Goal: Book appointment/travel/reservation

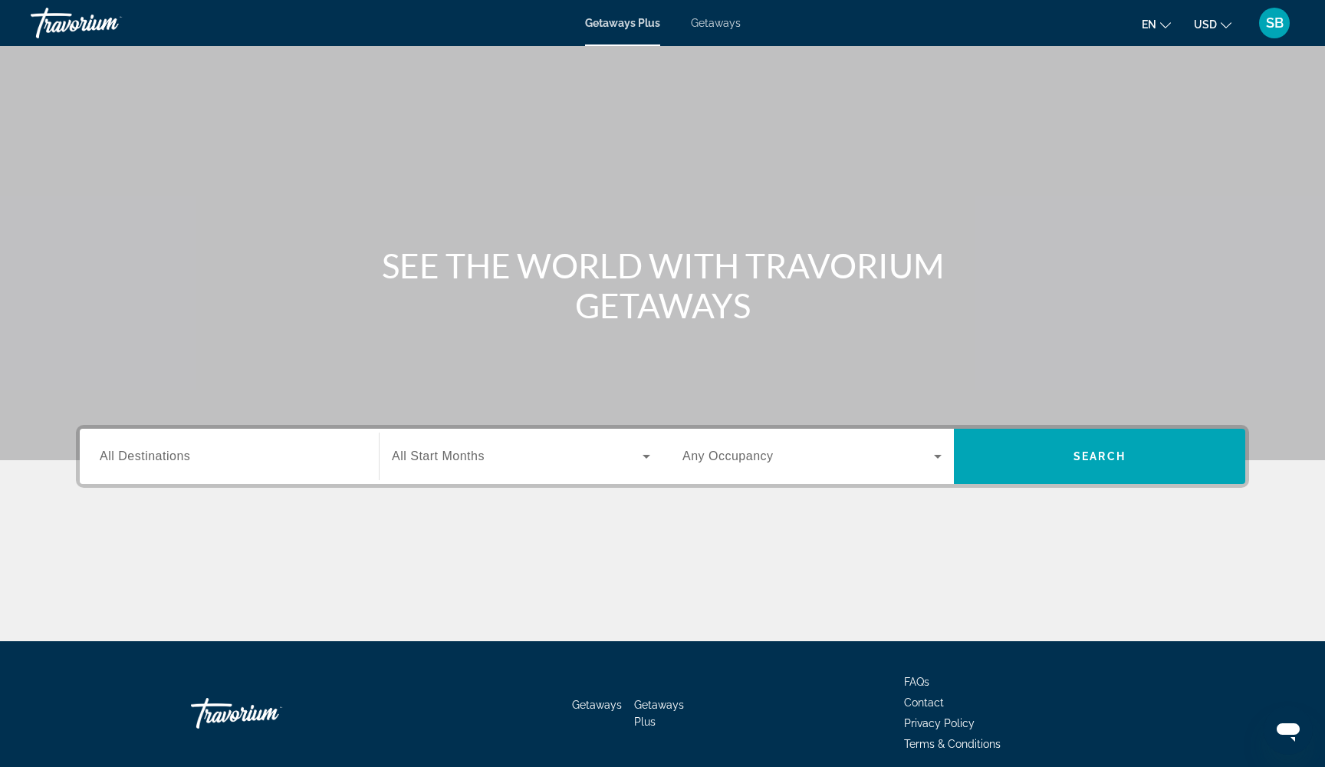
click at [713, 24] on span "Getaways" at bounding box center [716, 23] width 50 height 12
click at [255, 465] on input "Destination All Destinations" at bounding box center [229, 457] width 259 height 18
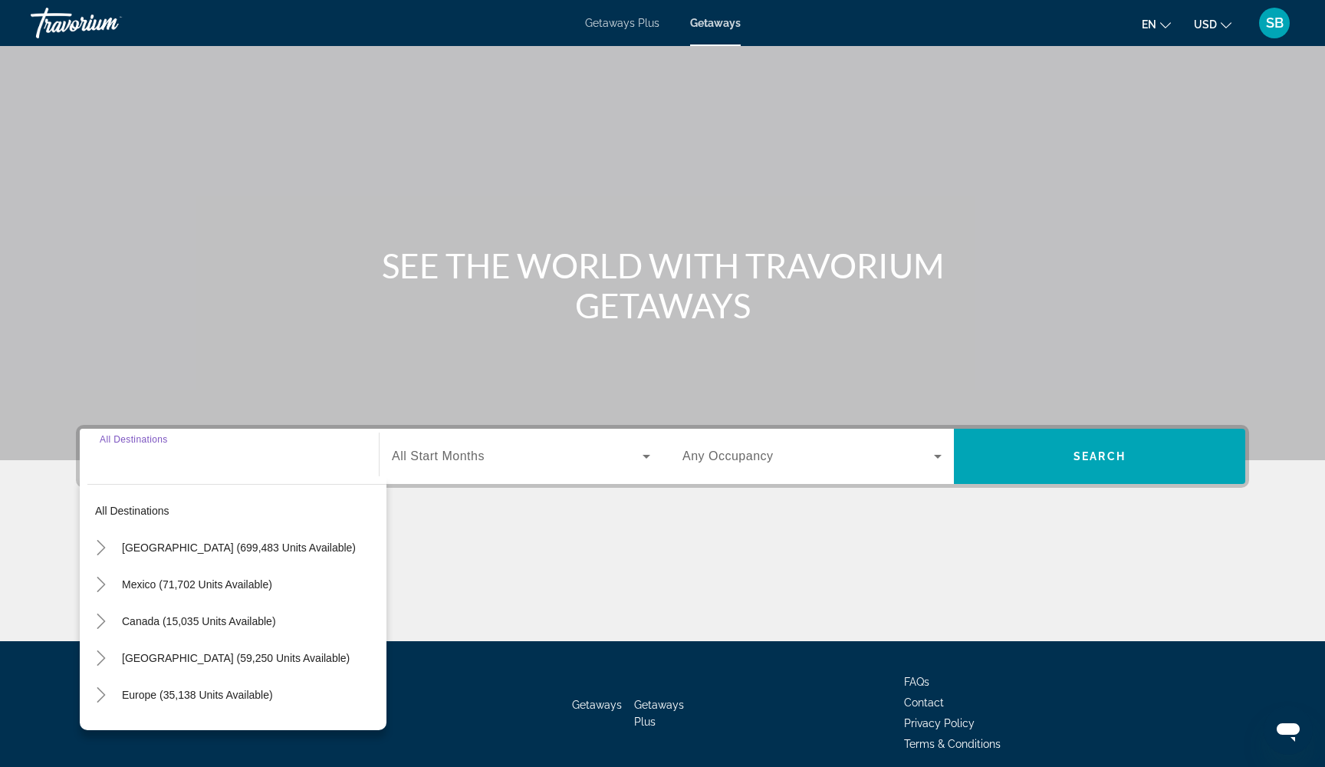
scroll to position [62, 0]
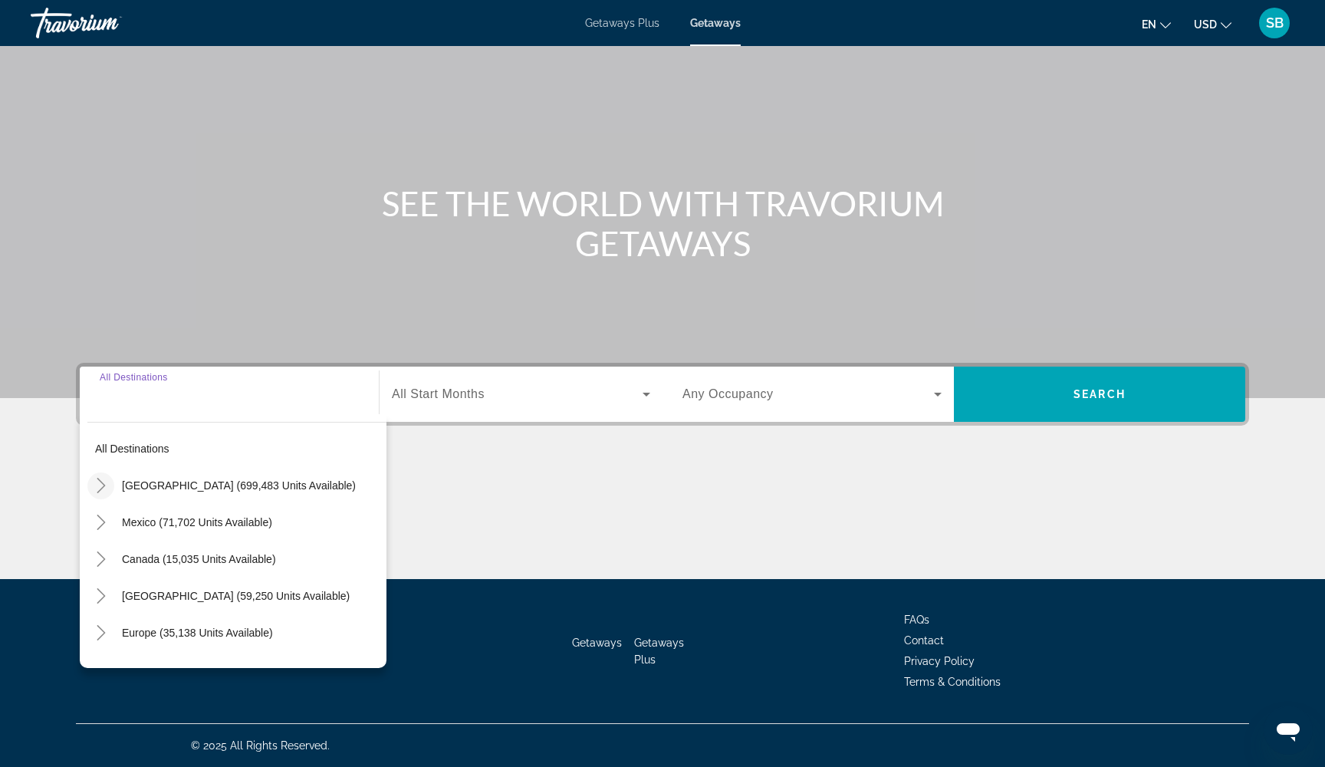
click at [107, 481] on icon "Toggle United States (699,483 units available)" at bounding box center [101, 485] width 15 height 15
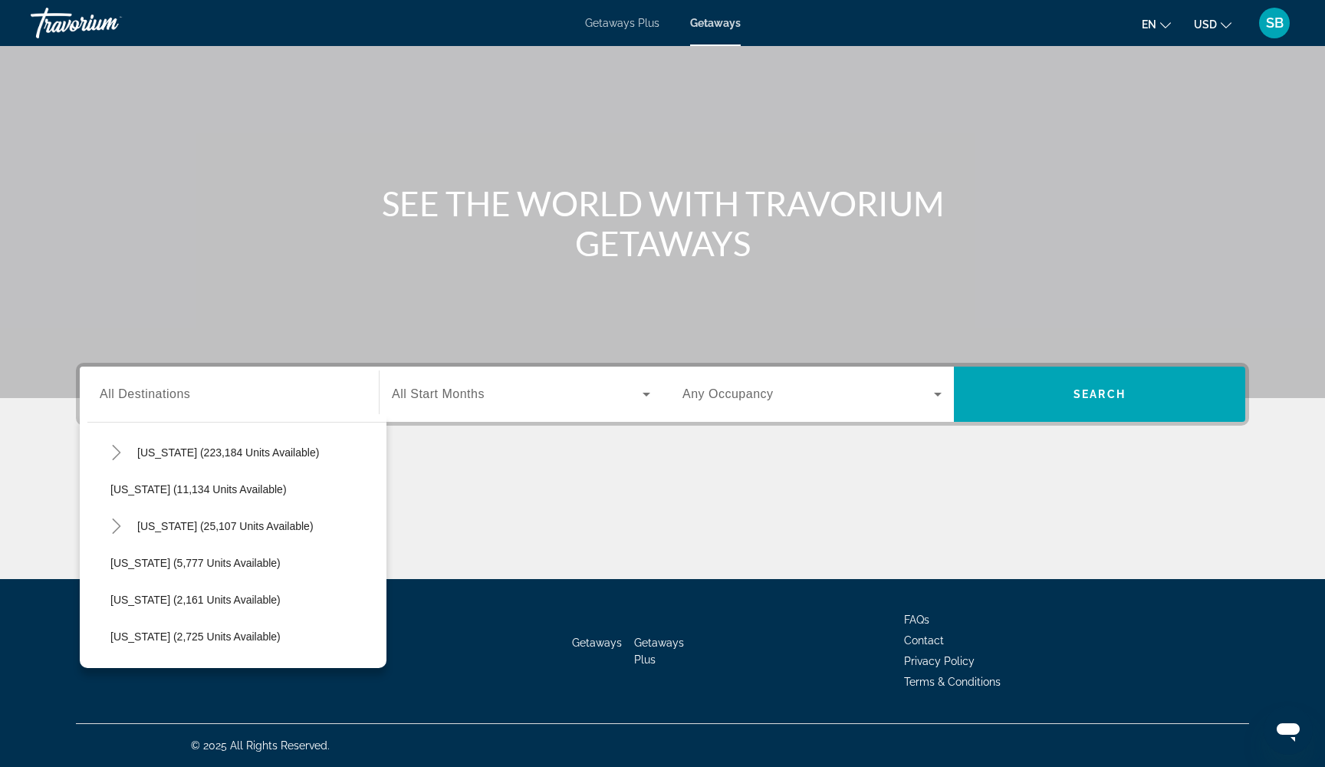
scroll to position [295, 0]
click at [116, 450] on icon "Toggle Florida (223,184 units available)" at bounding box center [116, 447] width 15 height 15
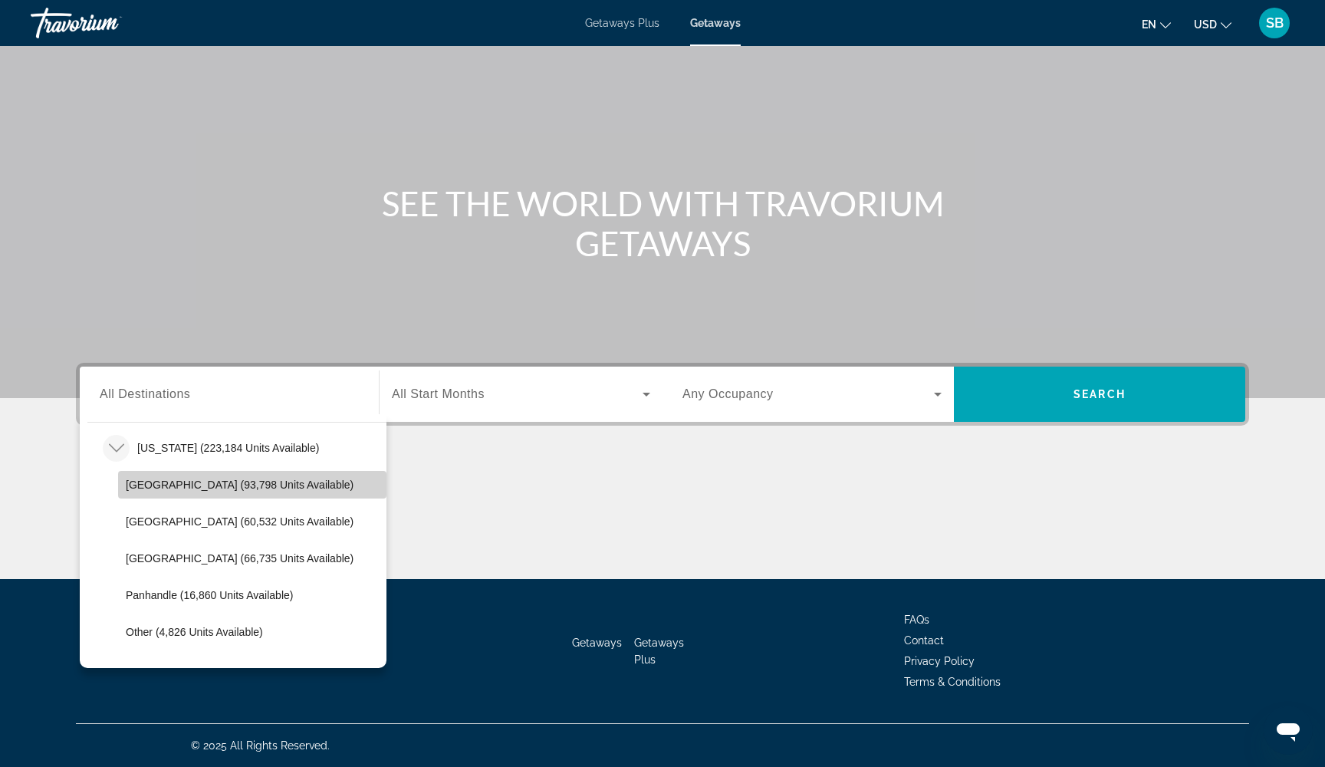
click at [142, 485] on span "[GEOGRAPHIC_DATA] (93,798 units available)" at bounding box center [240, 484] width 228 height 12
type input "**********"
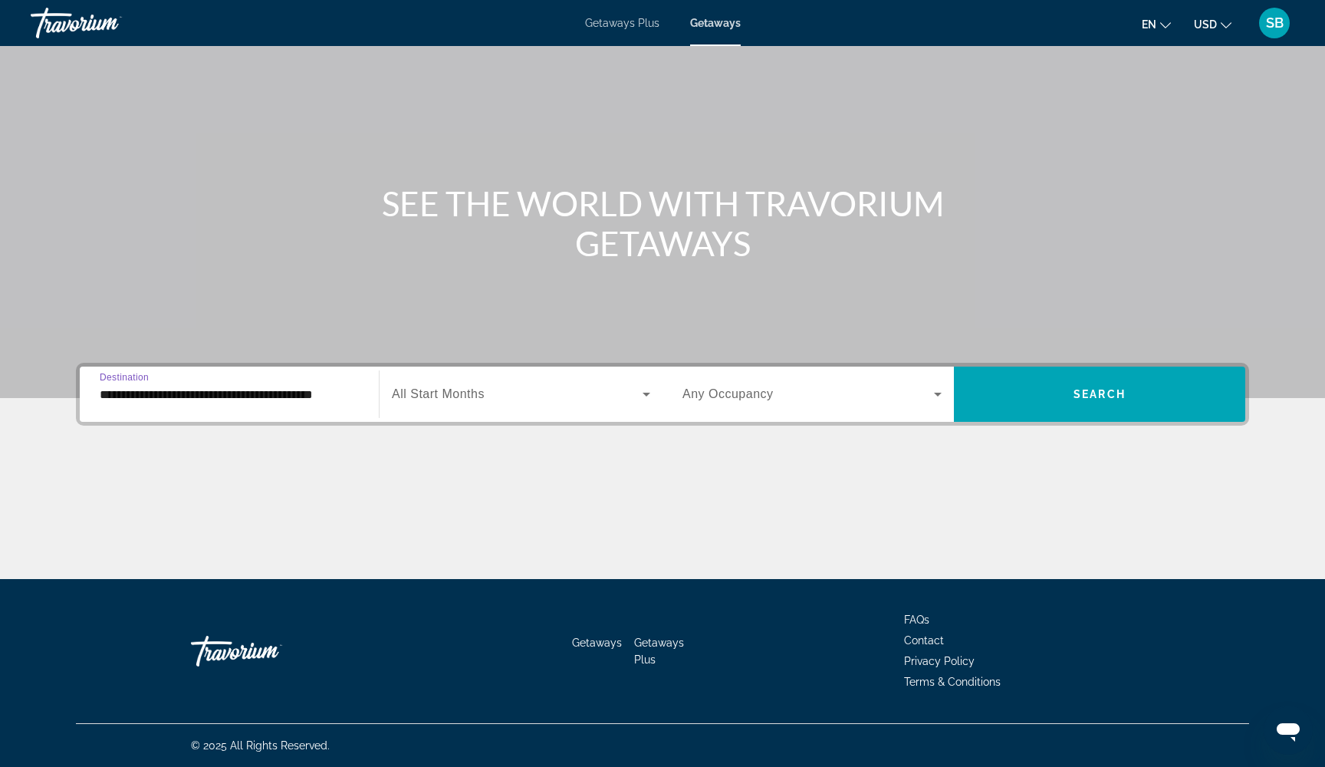
click at [492, 390] on span "Search widget" at bounding box center [517, 394] width 251 height 18
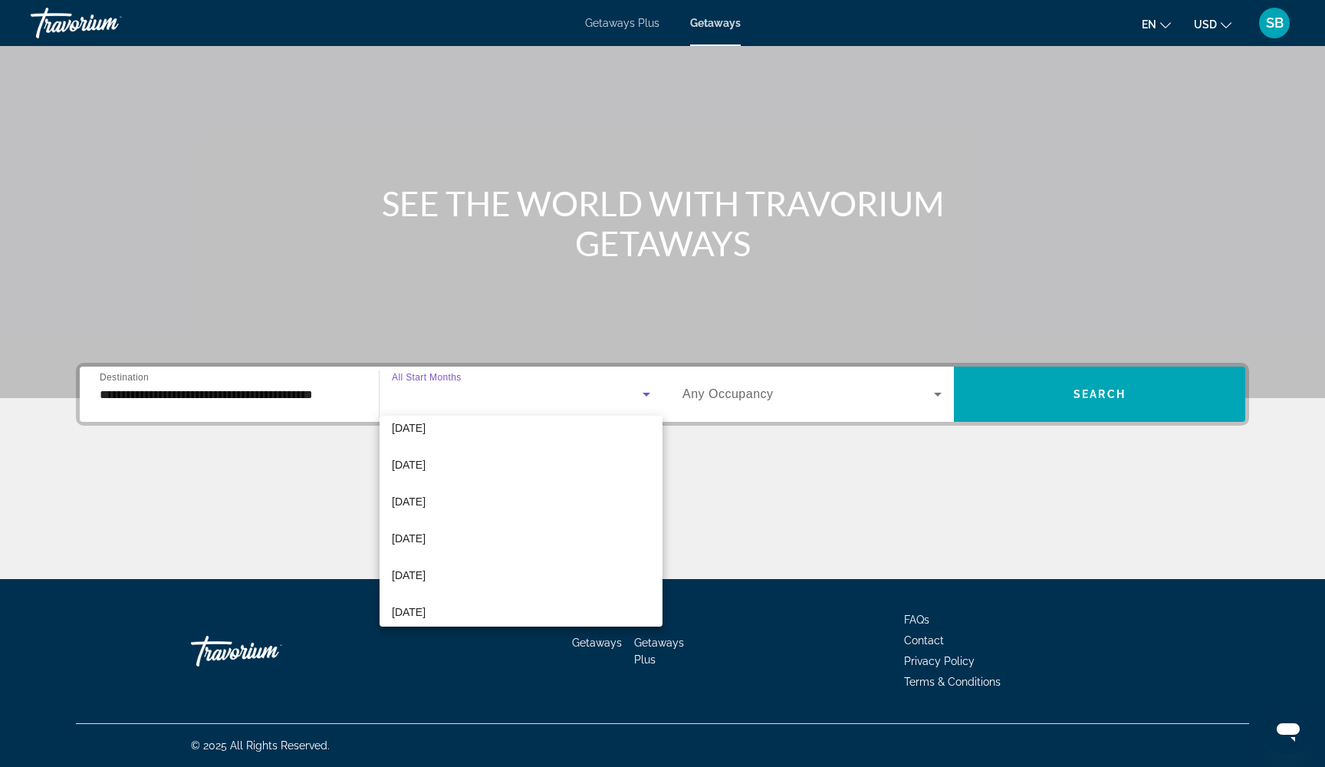
scroll to position [305, 0]
click at [472, 439] on mat-option "[DATE]" at bounding box center [521, 429] width 283 height 37
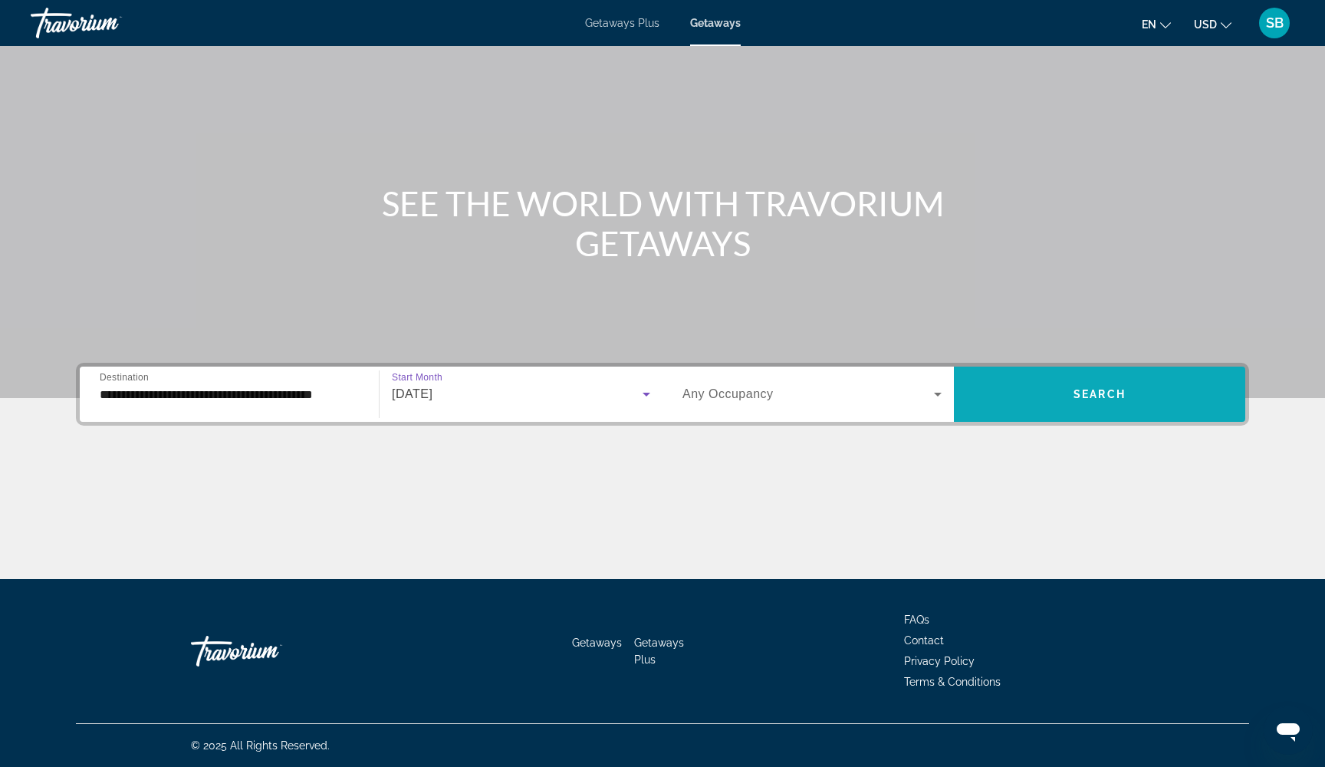
click at [1030, 401] on span "Search widget" at bounding box center [1099, 394] width 291 height 37
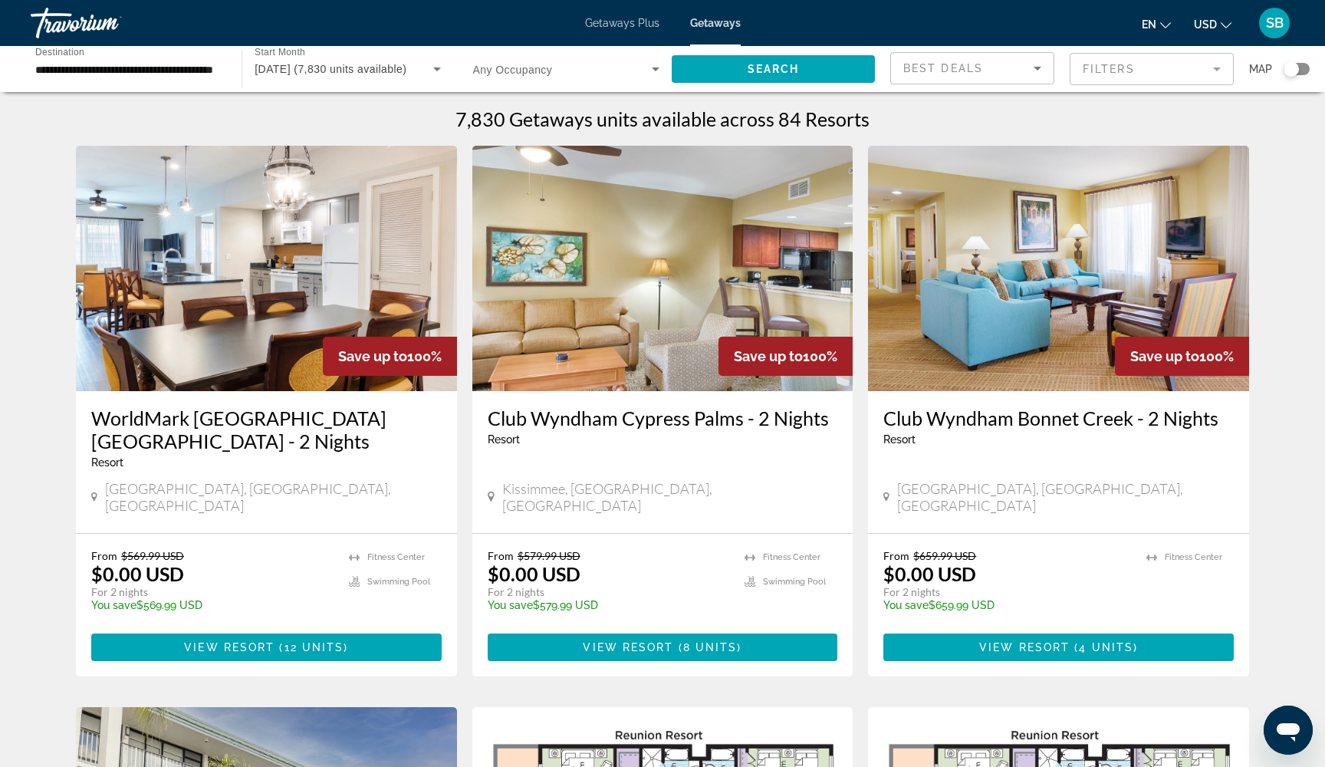
click at [1173, 69] on mat-form-field "Filters" at bounding box center [1152, 69] width 164 height 32
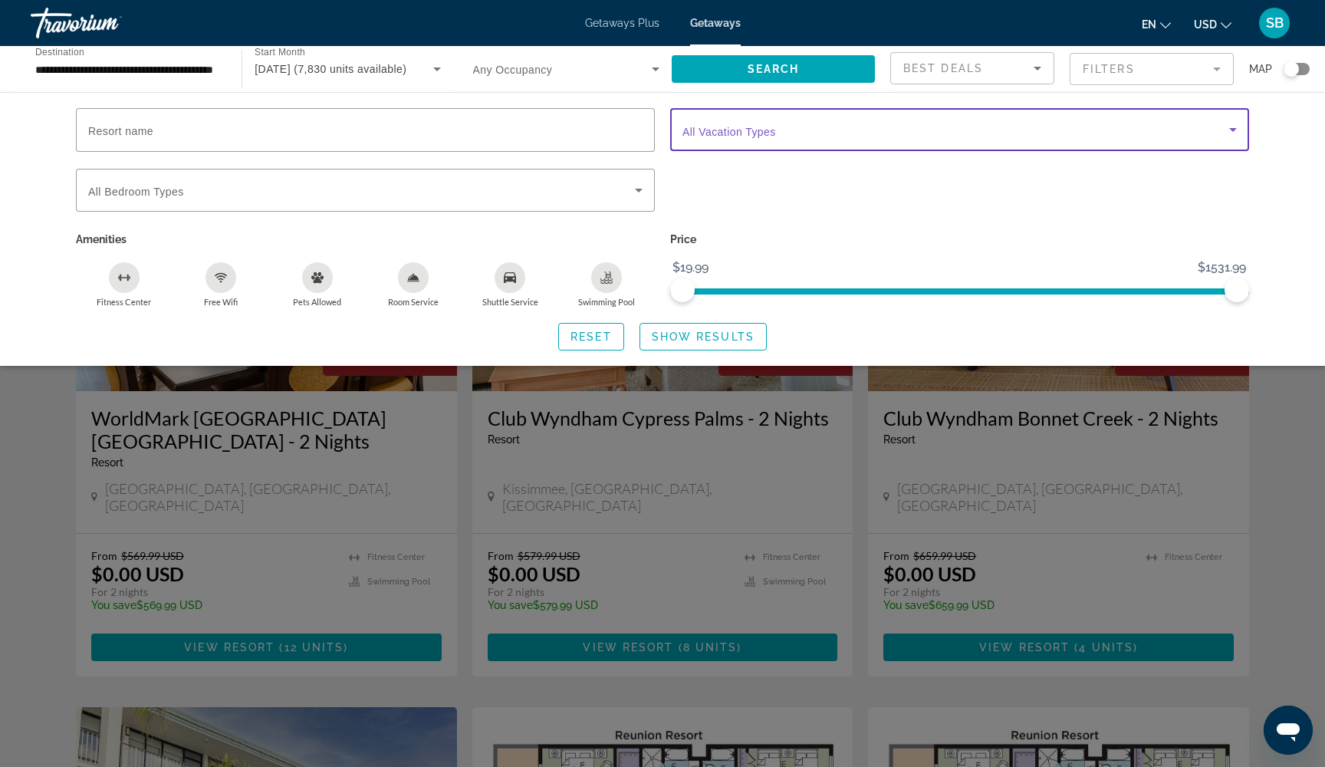
click at [978, 130] on span "Search widget" at bounding box center [955, 129] width 547 height 18
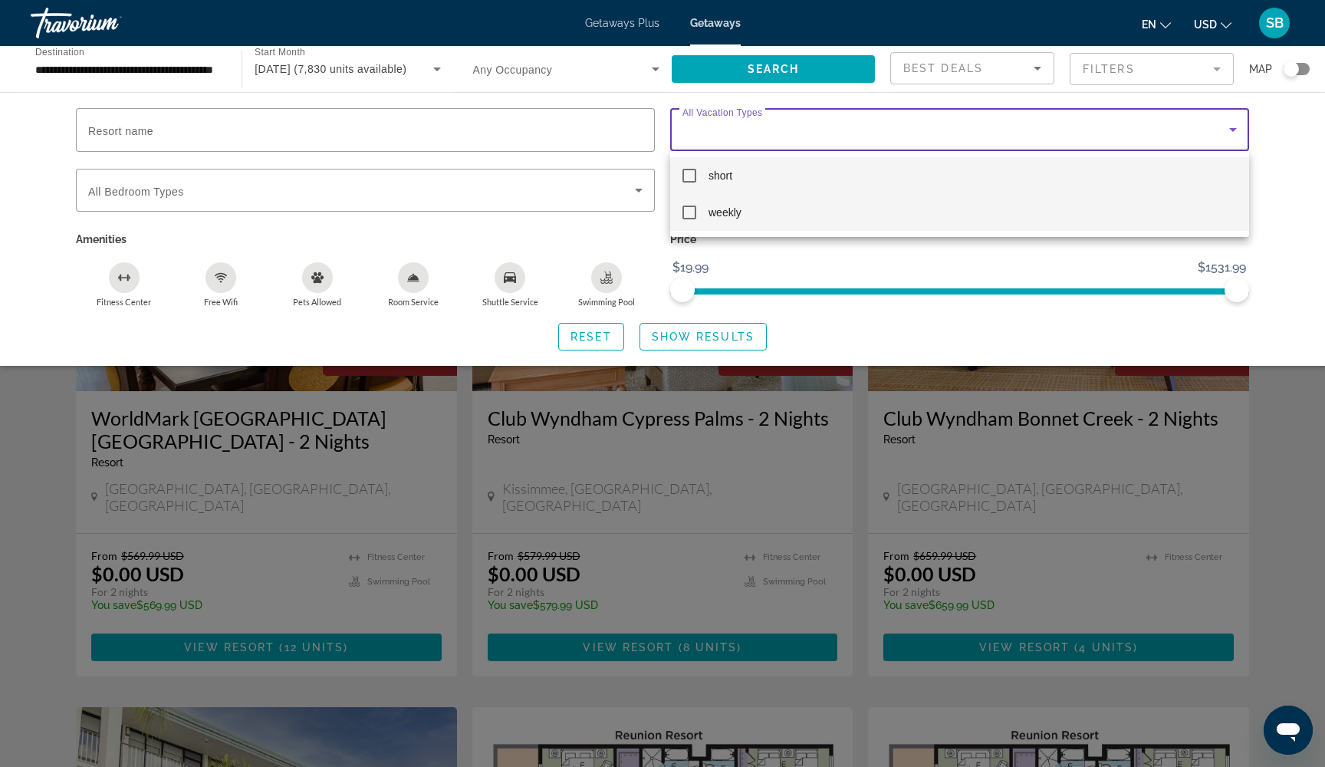
click at [876, 209] on mat-option "weekly" at bounding box center [959, 212] width 579 height 37
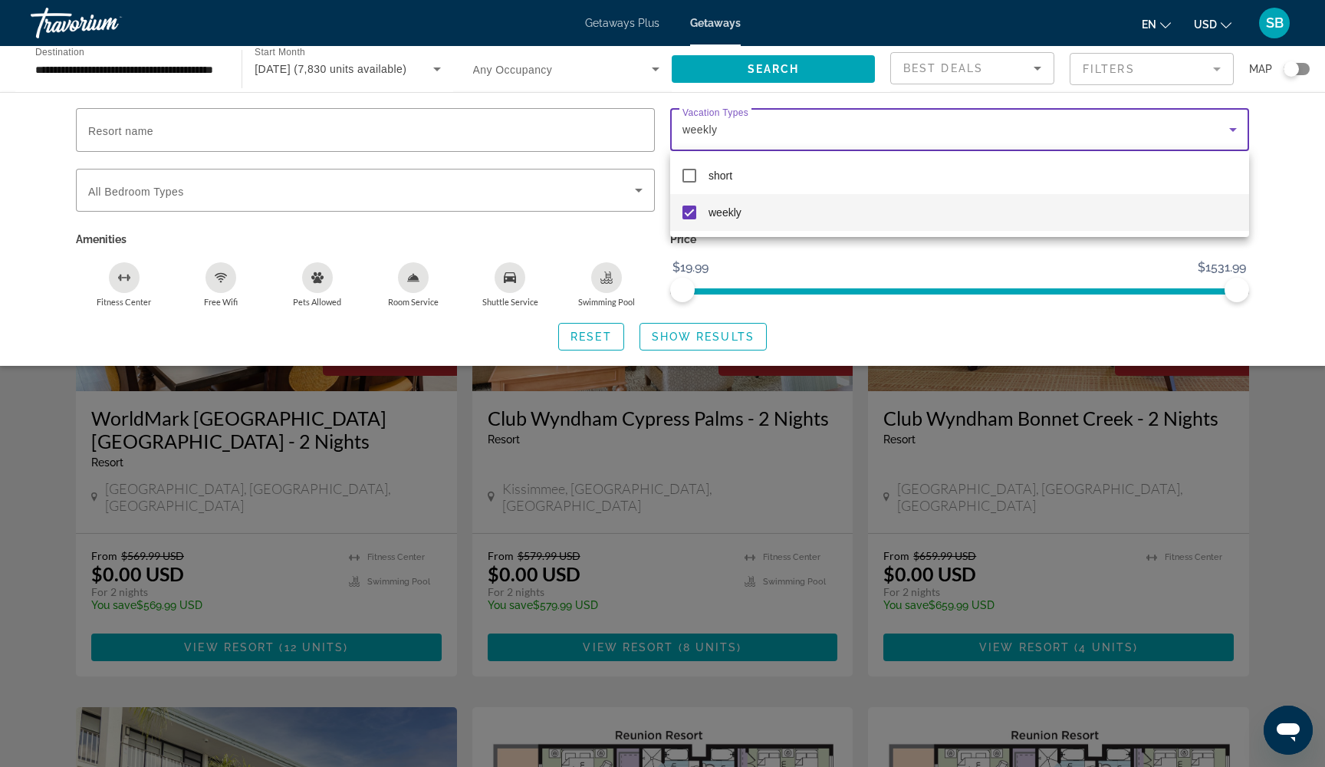
click at [720, 337] on div at bounding box center [662, 383] width 1325 height 767
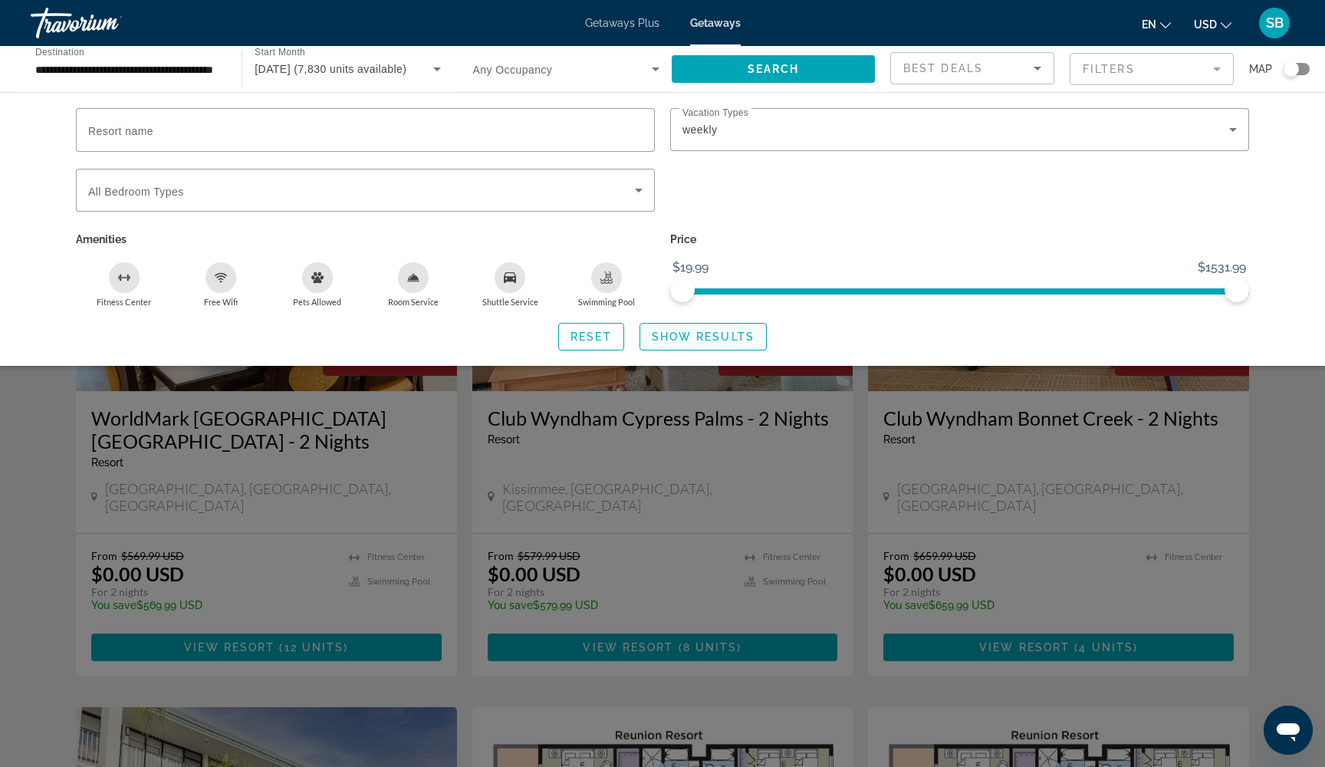
click at [720, 337] on span "Show Results" at bounding box center [703, 336] width 103 height 12
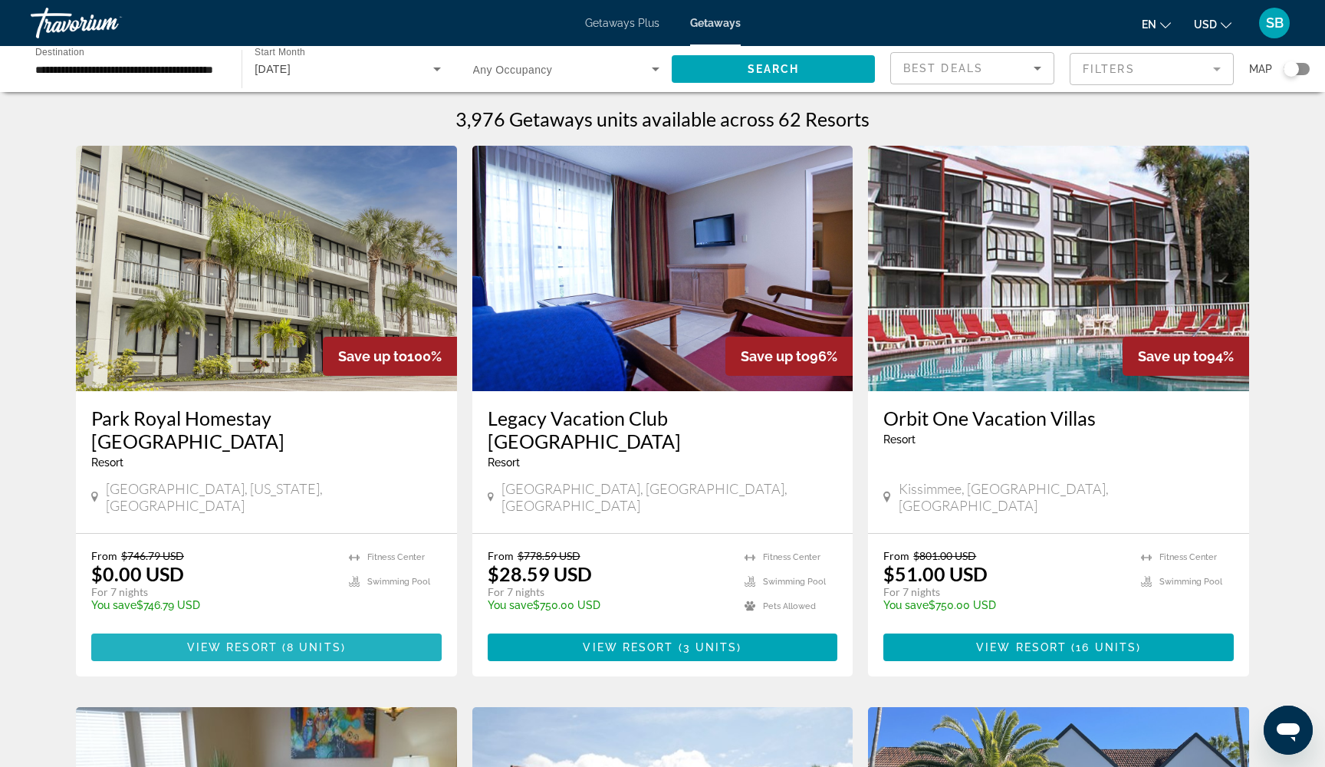
click at [221, 641] on span "View Resort" at bounding box center [232, 647] width 90 height 12
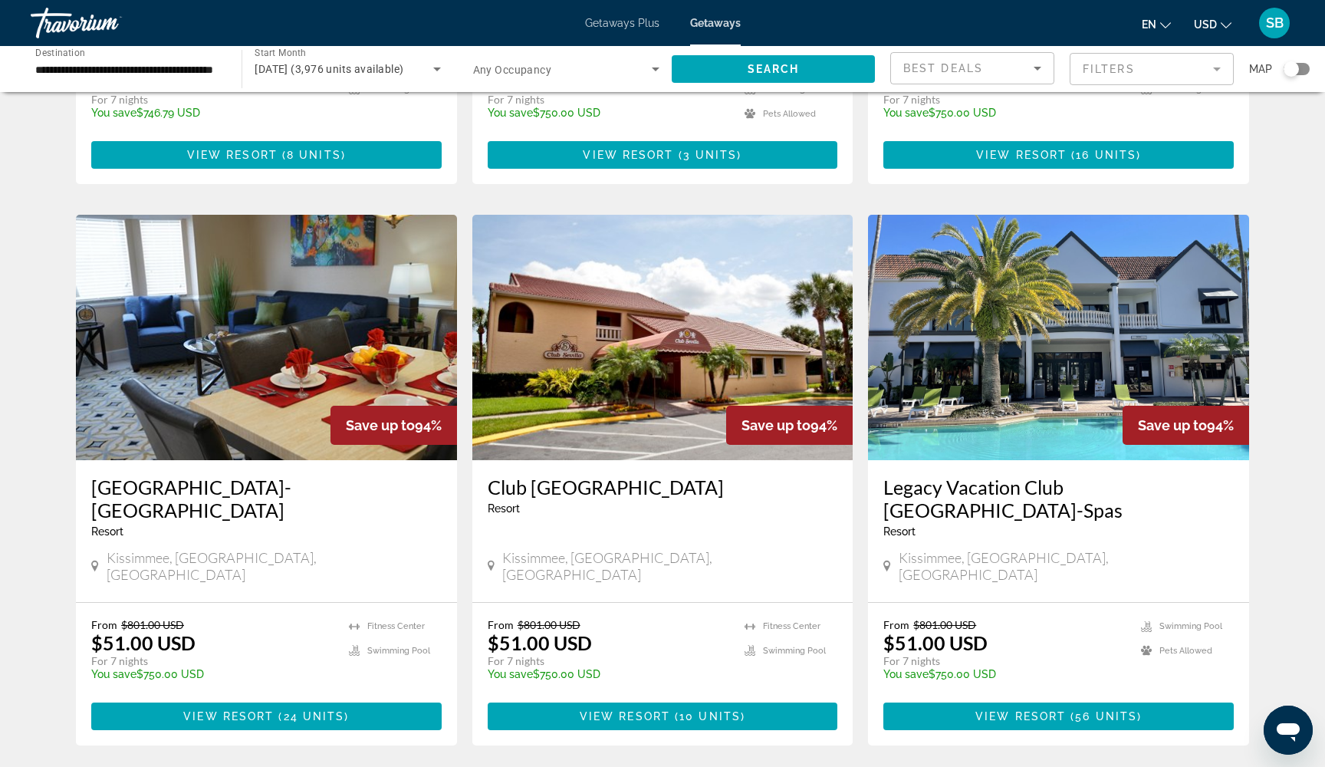
scroll to position [493, 0]
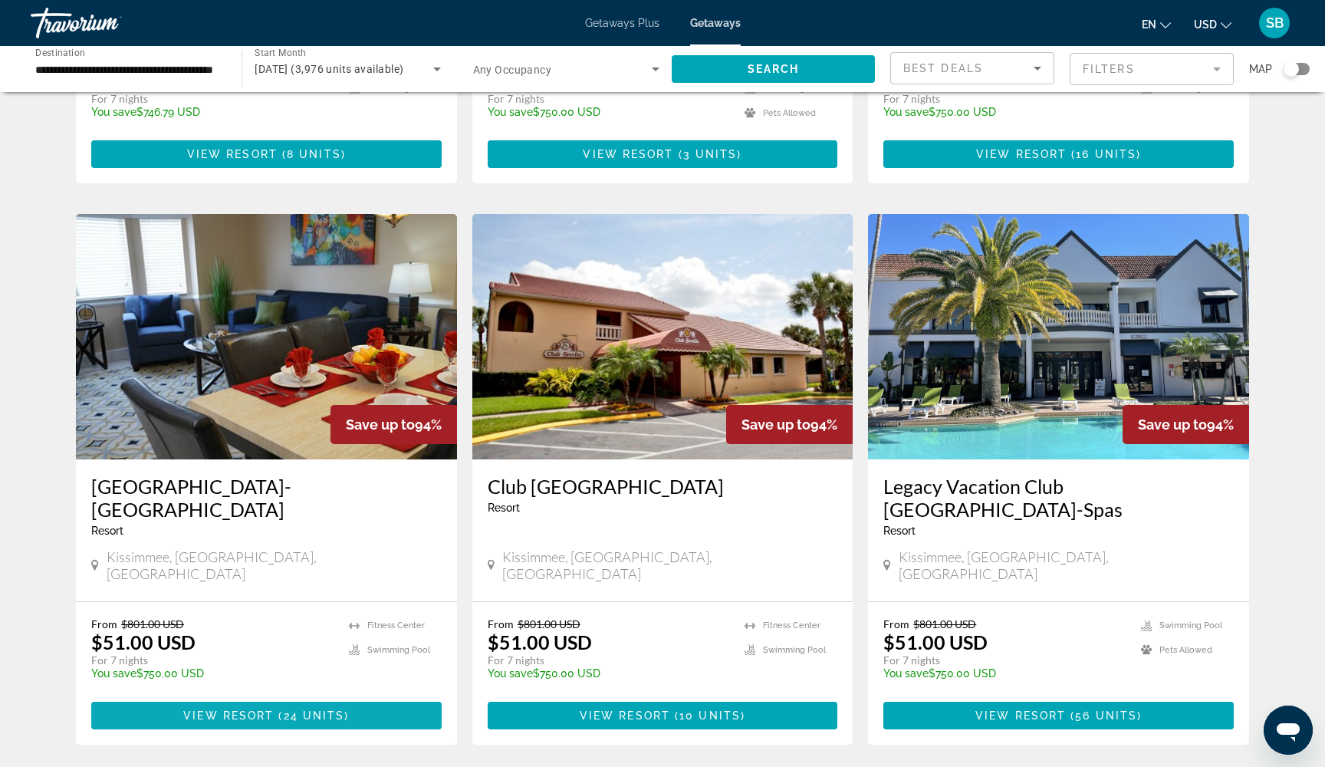
click at [202, 709] on span "View Resort" at bounding box center [228, 715] width 90 height 12
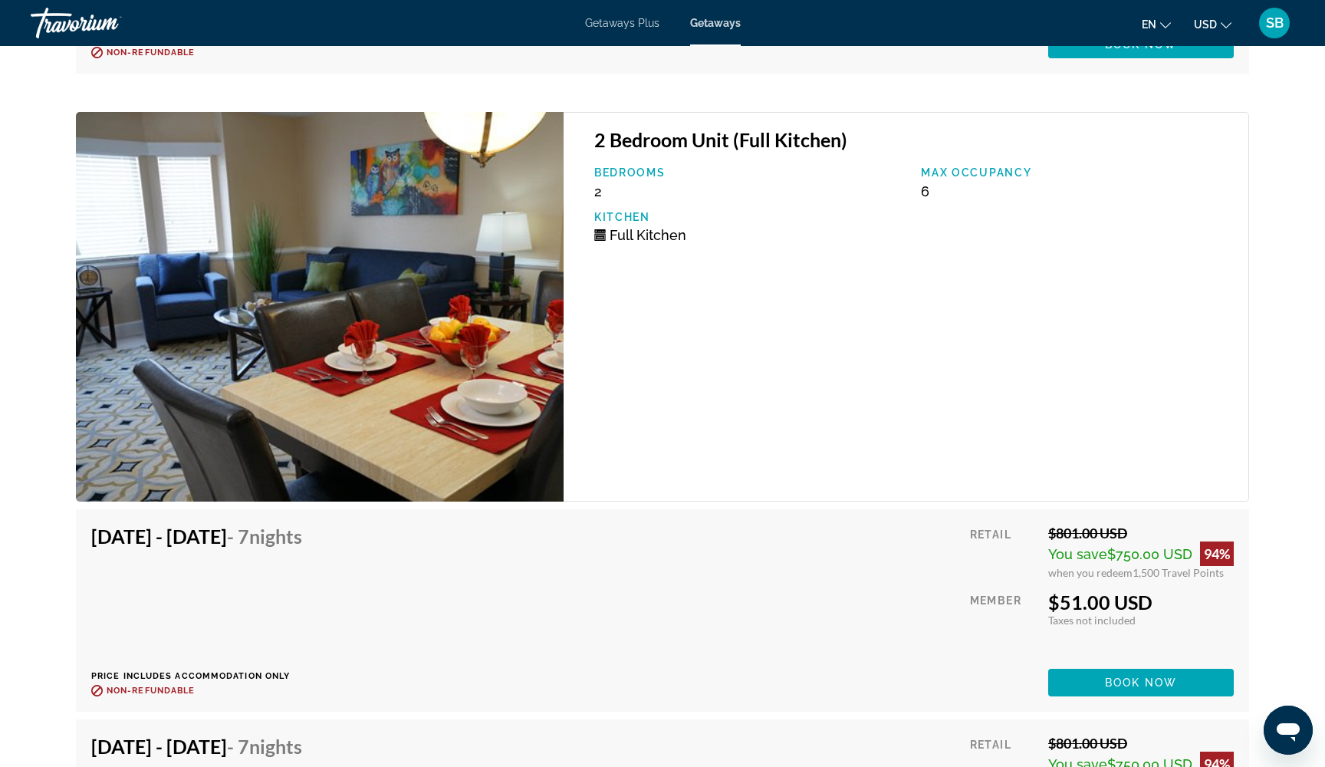
scroll to position [4478, 0]
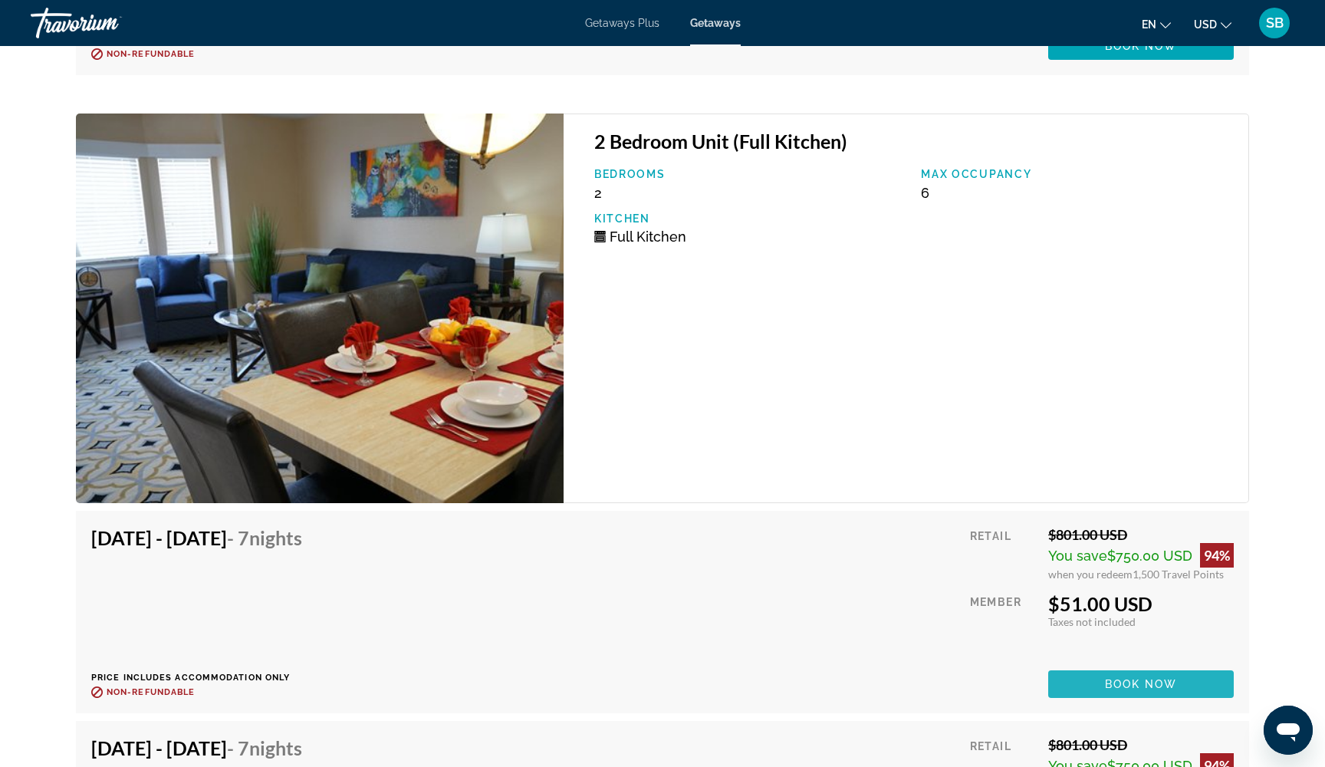
click at [1089, 672] on span "Main content" at bounding box center [1141, 683] width 186 height 37
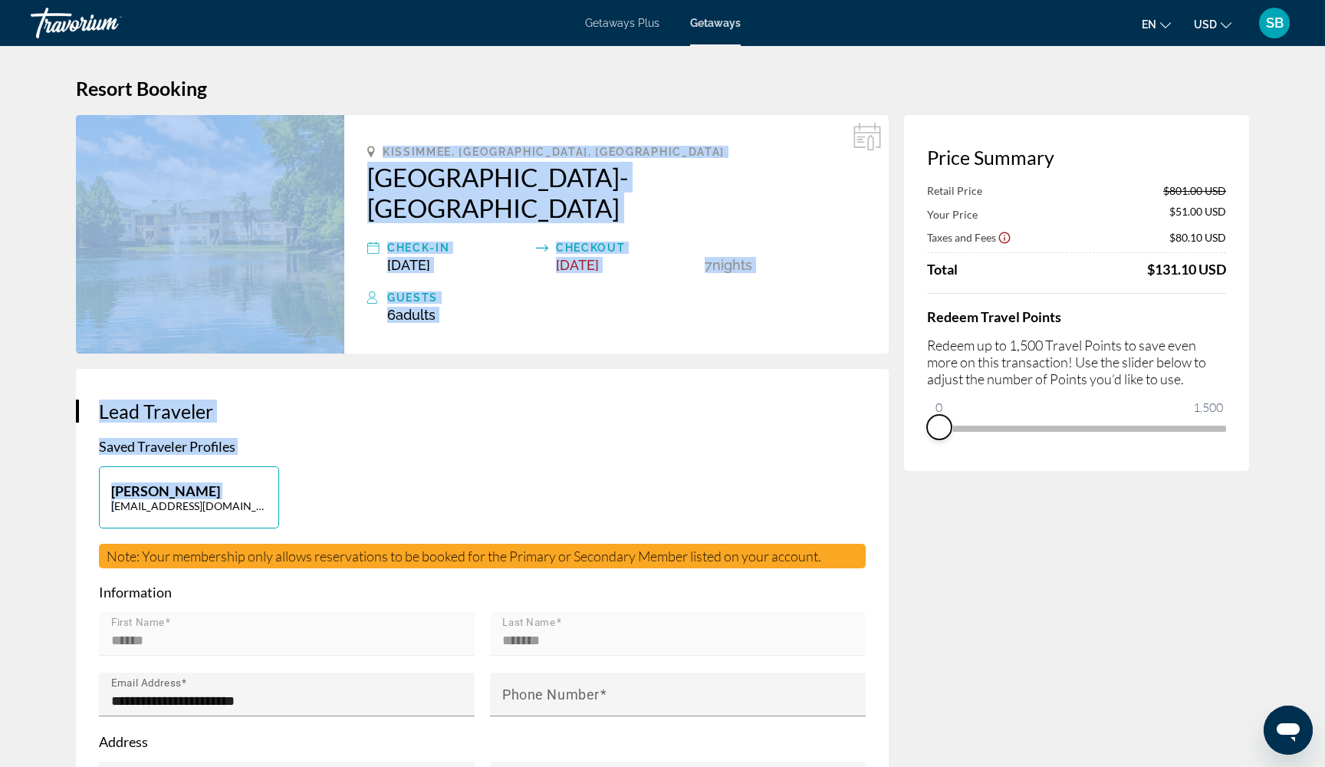
drag, startPoint x: 1209, startPoint y: 448, endPoint x: 882, endPoint y: 462, distance: 327.7
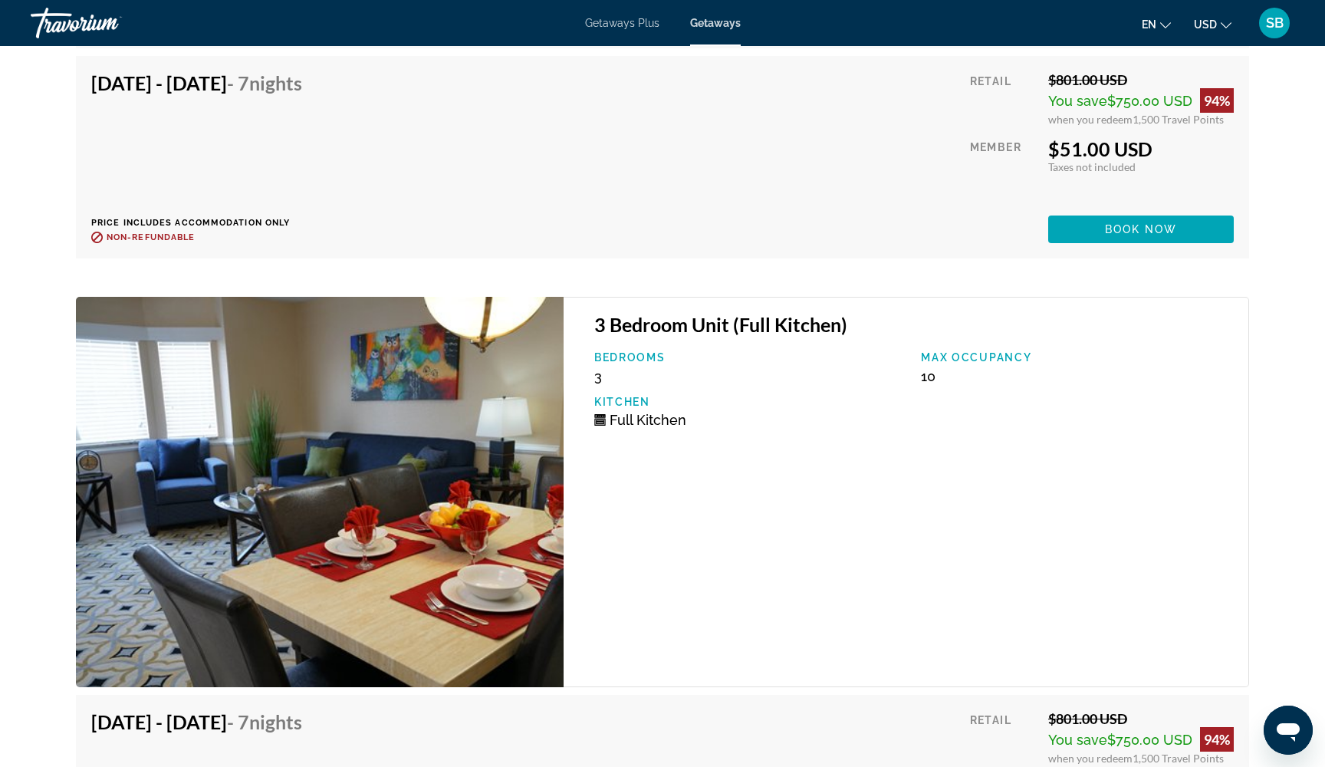
scroll to position [5167, 0]
